Goal: Task Accomplishment & Management: Use online tool/utility

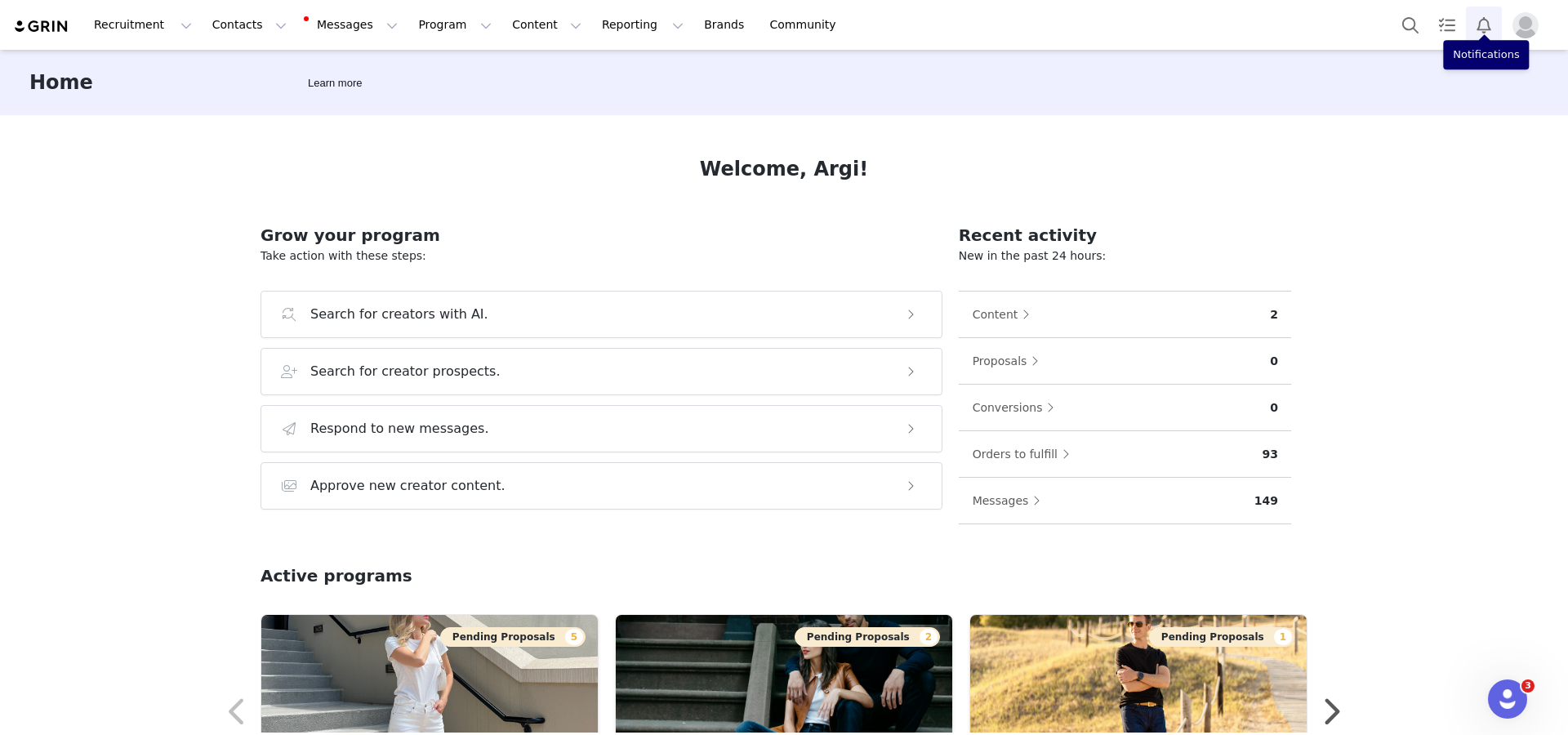
click at [1175, 30] on button "Notifications" at bounding box center [1484, 25] width 36 height 36
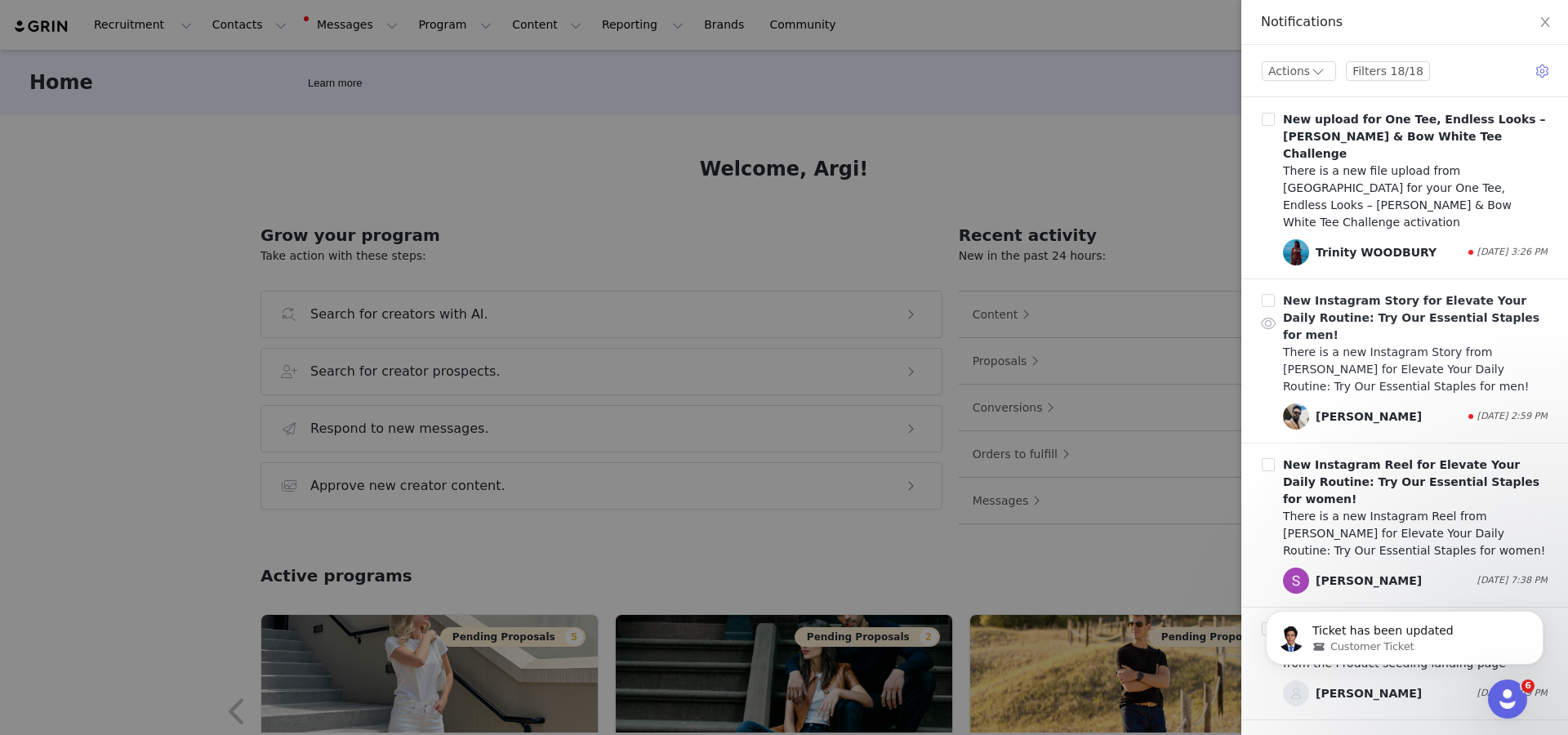
click at [1175, 344] on div "There is a new Instagram Story from [PERSON_NAME] for Elevate Your Daily Routin…" at bounding box center [1415, 369] width 265 height 52
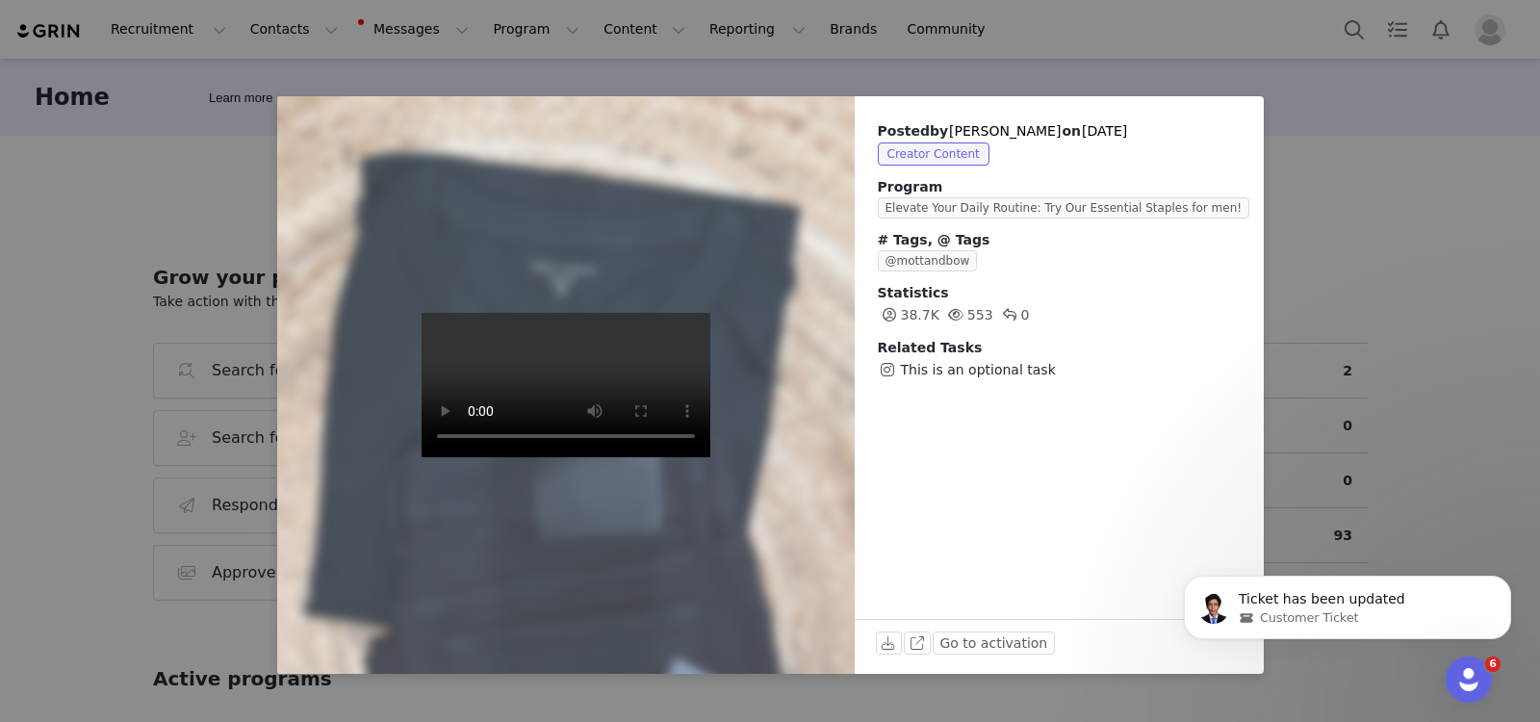
drag, startPoint x: 1737, startPoint y: 21, endPoint x: 915, endPoint y: 49, distance: 822.6
click at [915, 49] on div "Posted by [PERSON_NAME] on [DATE] Creator Content Program Elevate Your Daily Ro…" at bounding box center [770, 361] width 1540 height 722
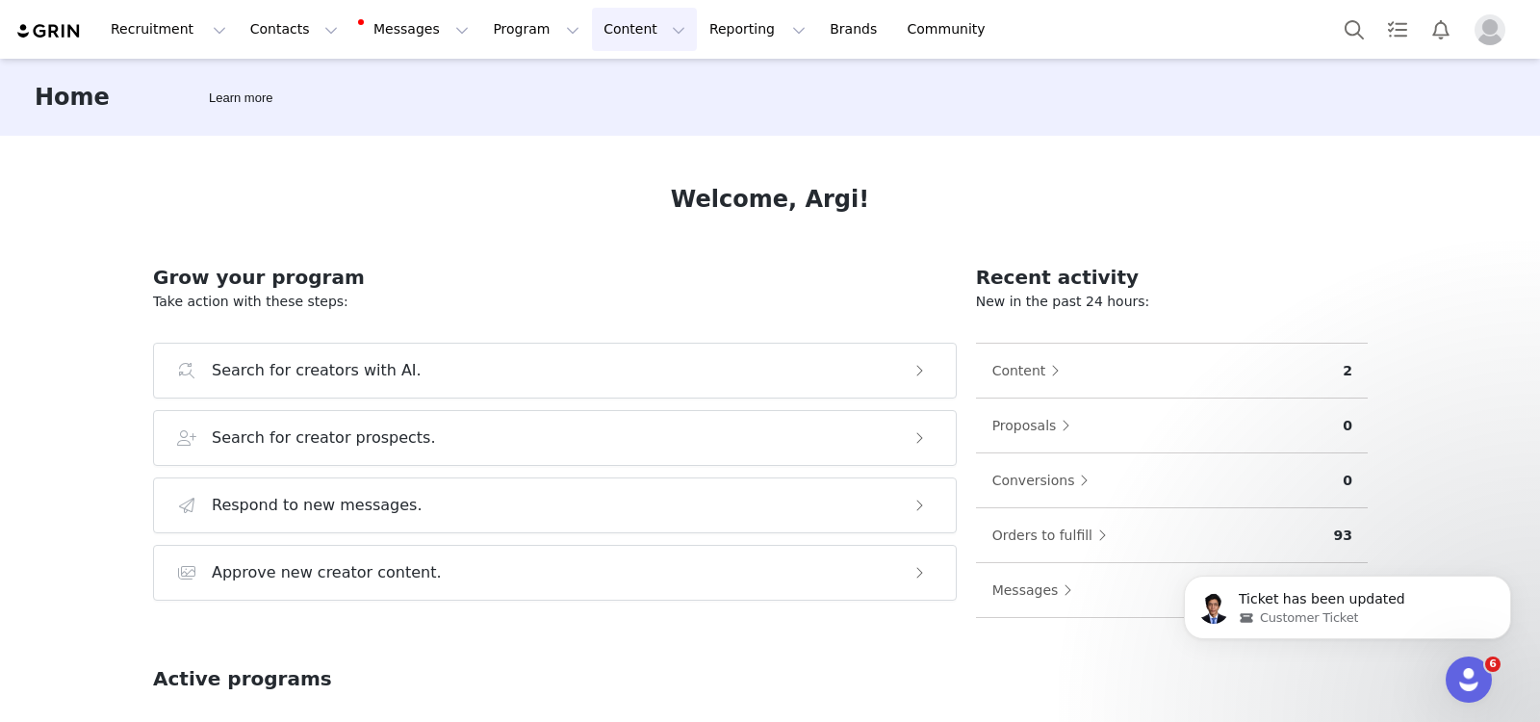
click at [592, 34] on button "Content Content" at bounding box center [644, 29] width 105 height 43
click at [588, 82] on p "Creator Content" at bounding box center [602, 85] width 108 height 20
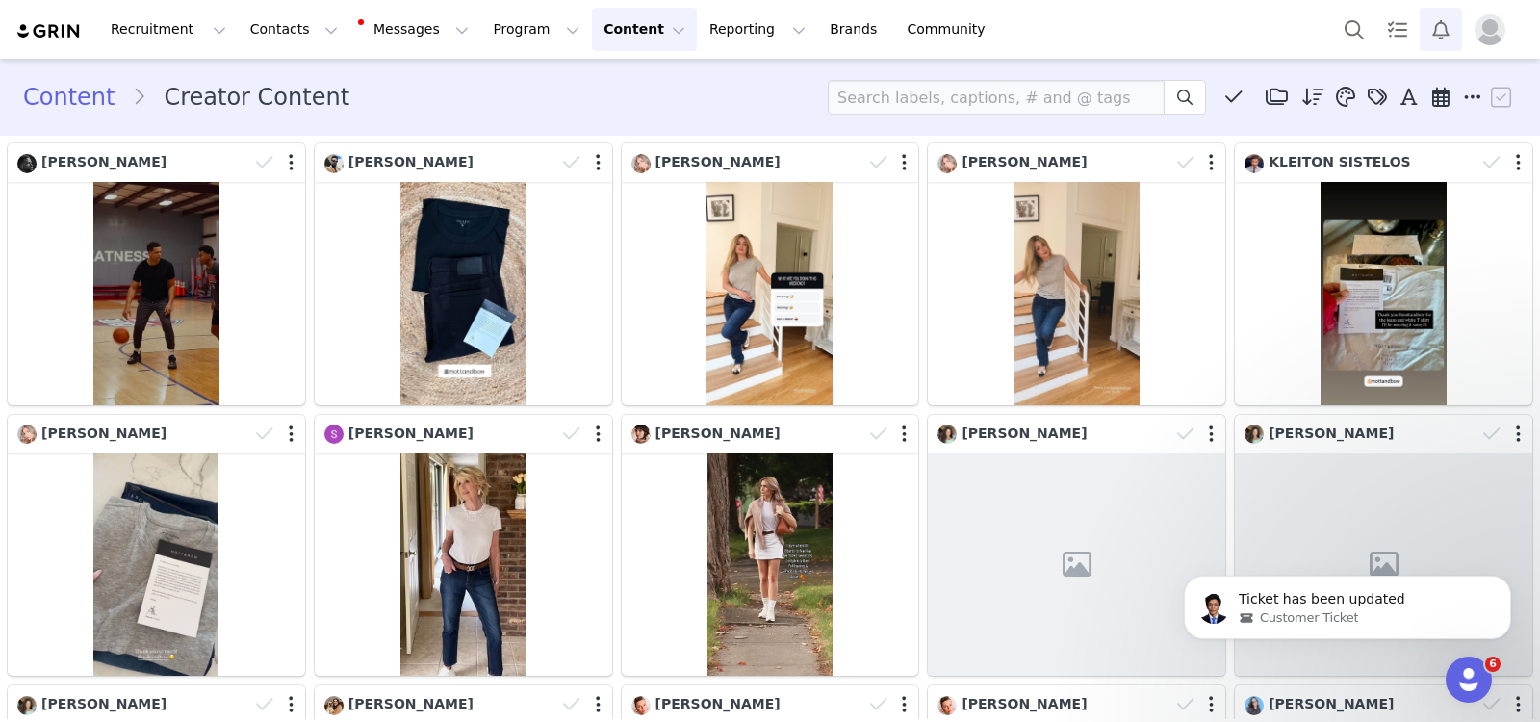
click at [1385, 40] on button "Notifications" at bounding box center [1441, 29] width 42 height 43
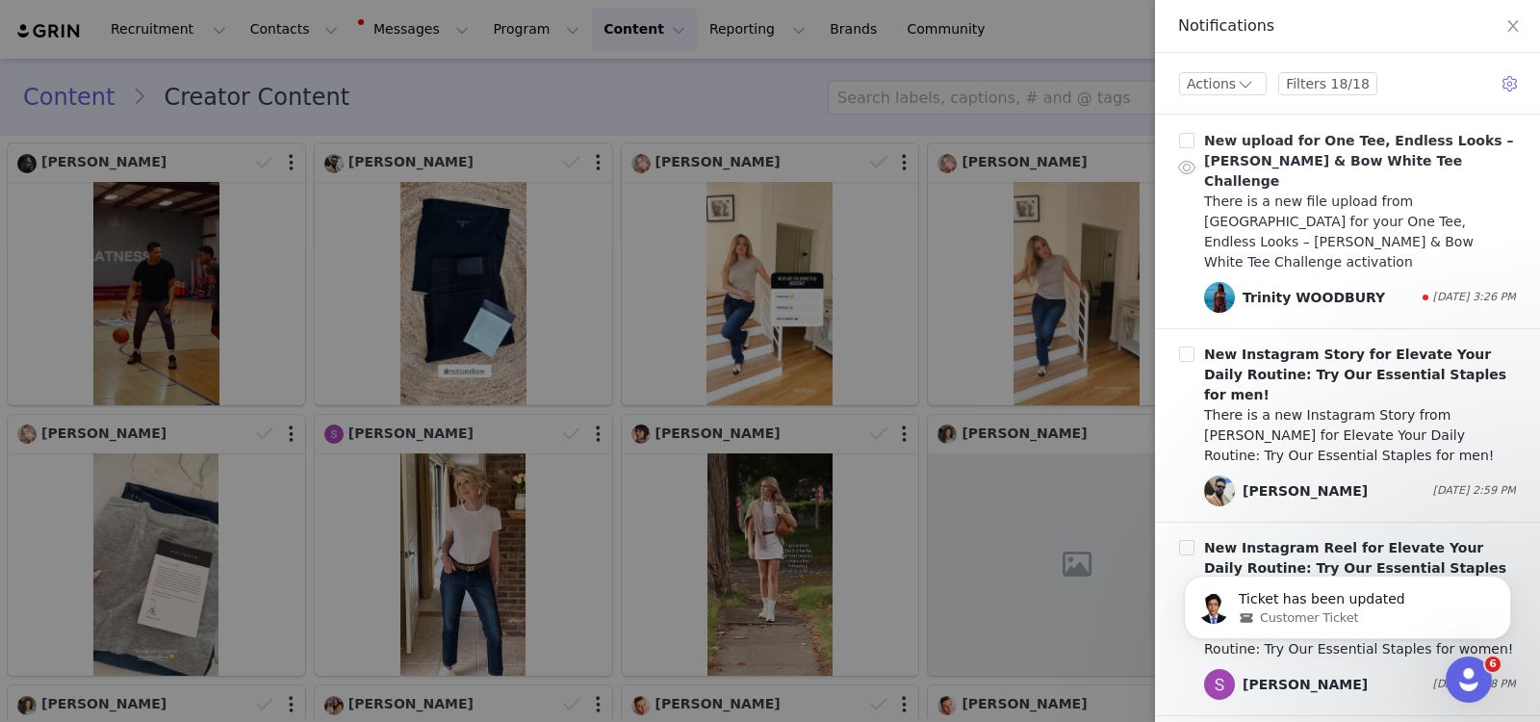
click at [1344, 212] on div "There is a new file upload from [GEOGRAPHIC_DATA] for your One Tee, Endless Loo…" at bounding box center [1360, 232] width 312 height 81
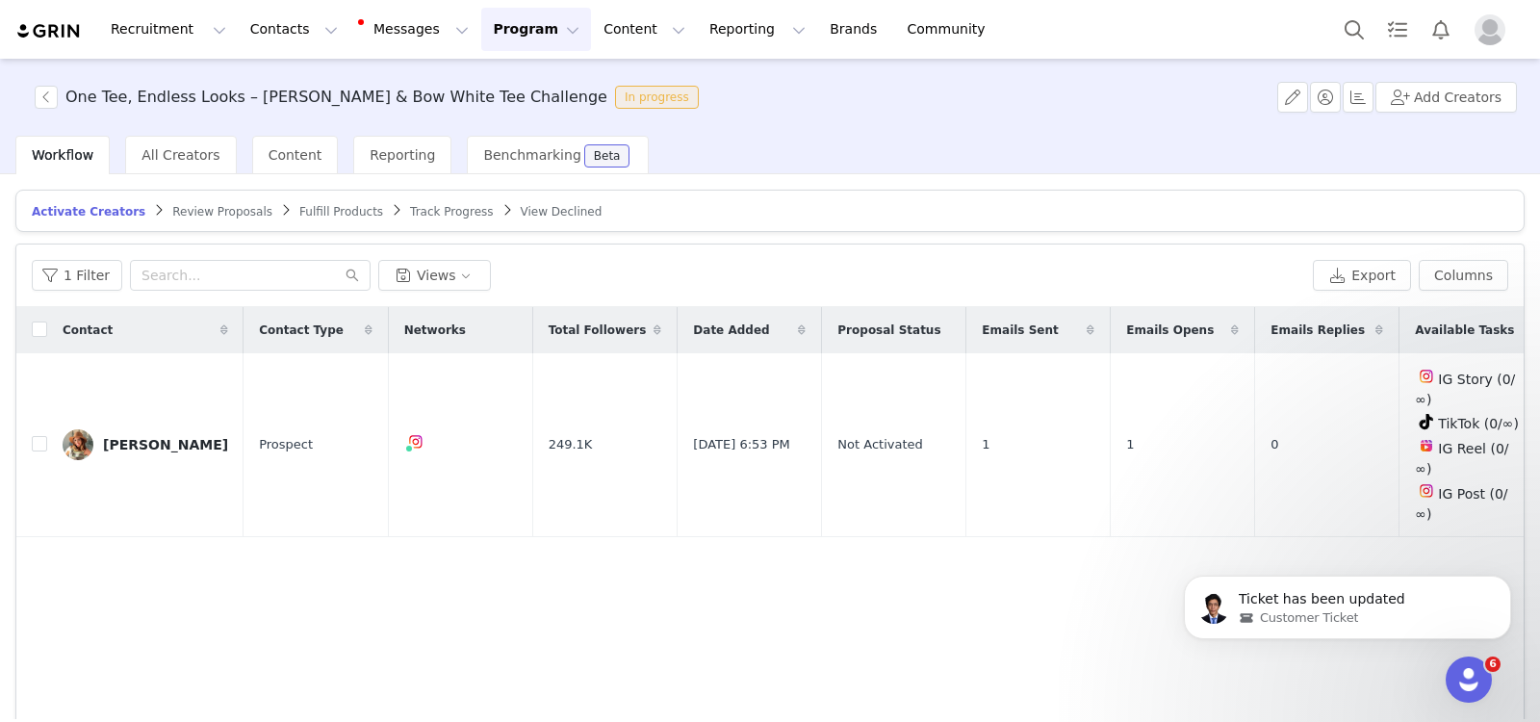
click at [185, 205] on span "Review Proposals" at bounding box center [222, 211] width 100 height 13
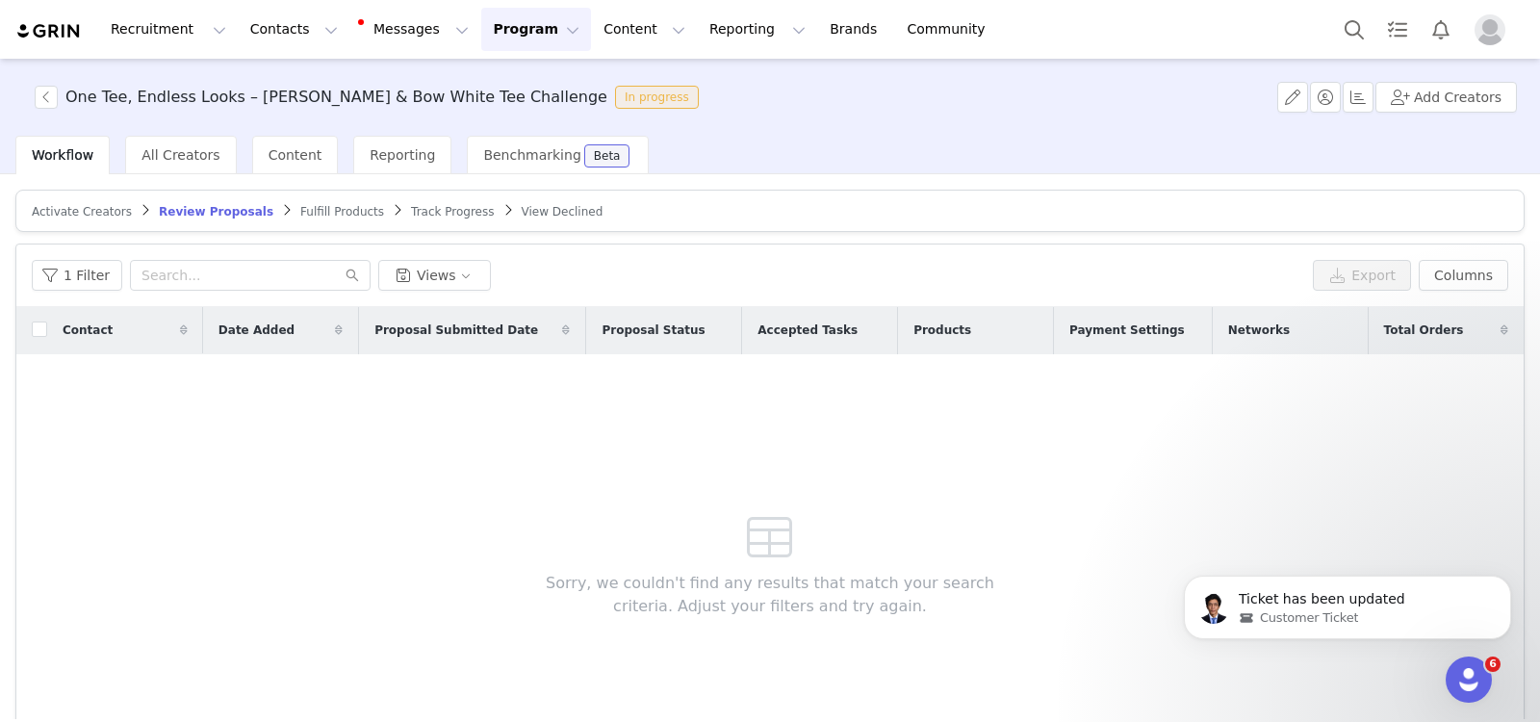
click at [64, 205] on span "Activate Creators" at bounding box center [82, 211] width 100 height 13
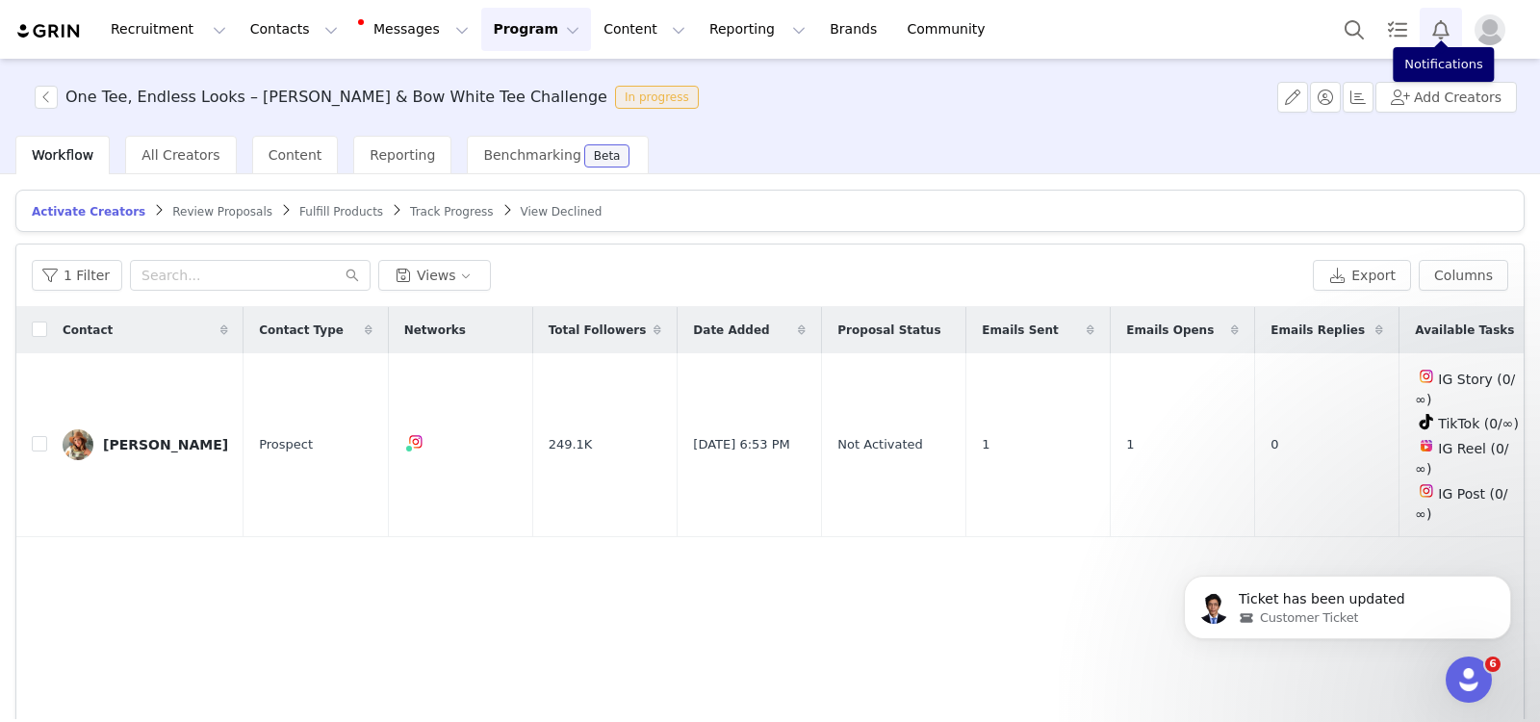
click at [1385, 27] on button "Notifications" at bounding box center [1441, 29] width 42 height 43
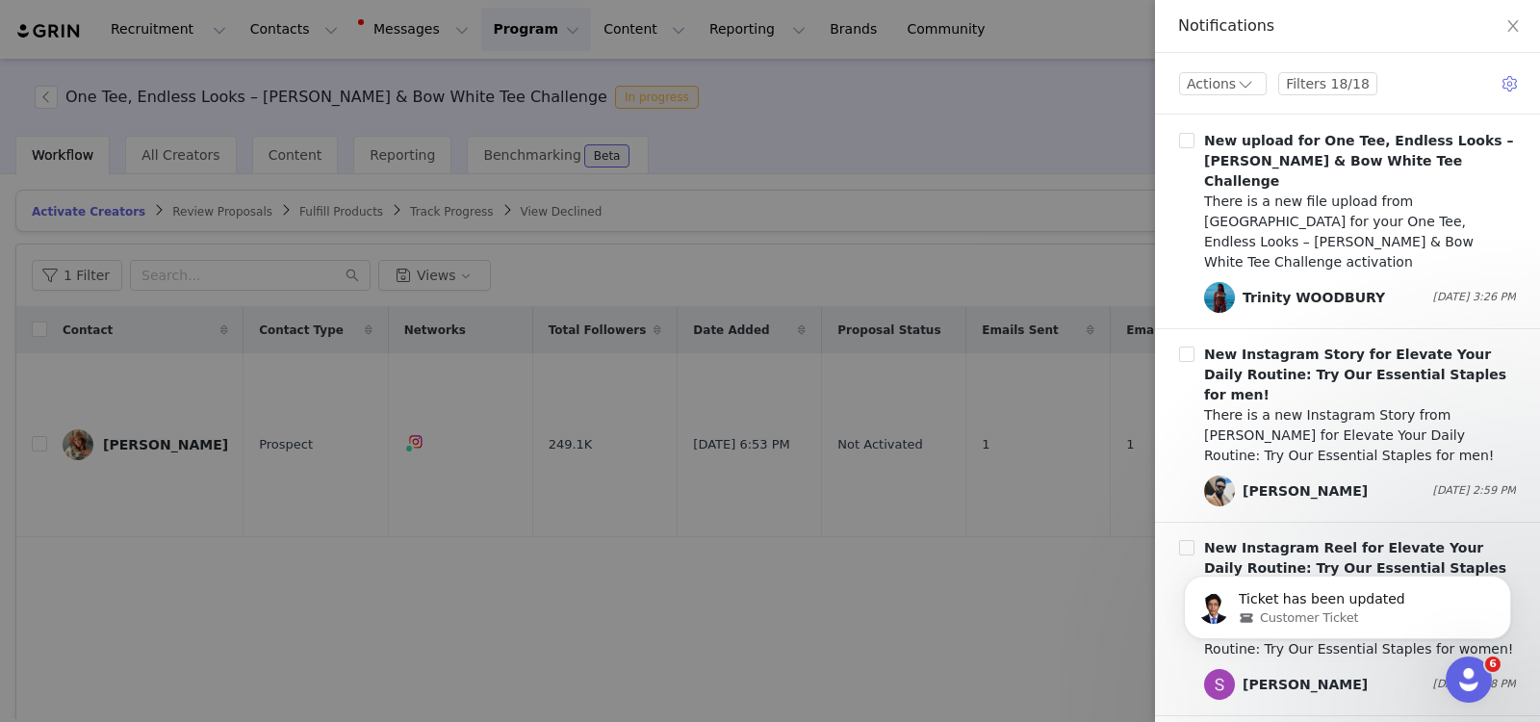
click at [1050, 103] on div at bounding box center [770, 361] width 1540 height 722
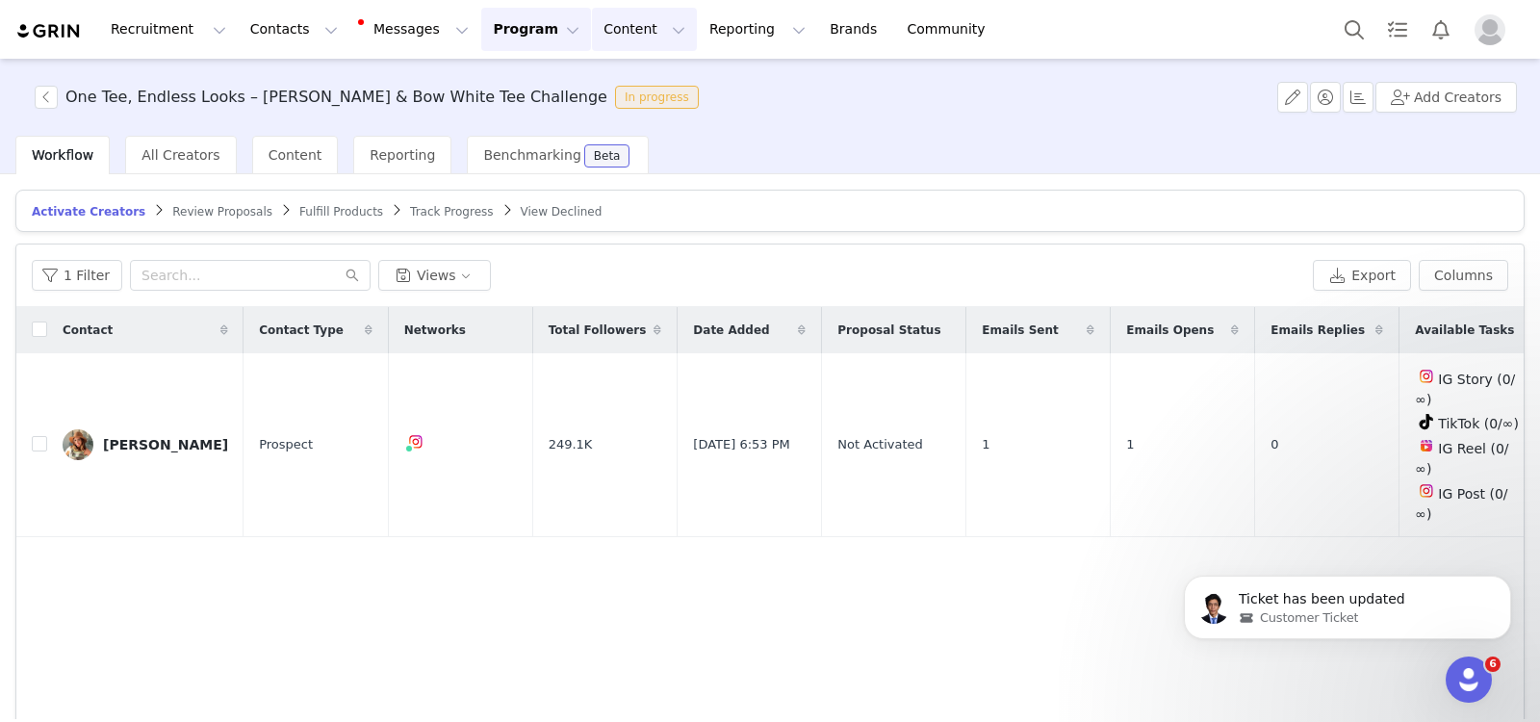
click at [592, 36] on button "Content Content" at bounding box center [644, 29] width 105 height 43
click at [574, 90] on p "Creator Content" at bounding box center [602, 85] width 108 height 20
